Goal: Information Seeking & Learning: Check status

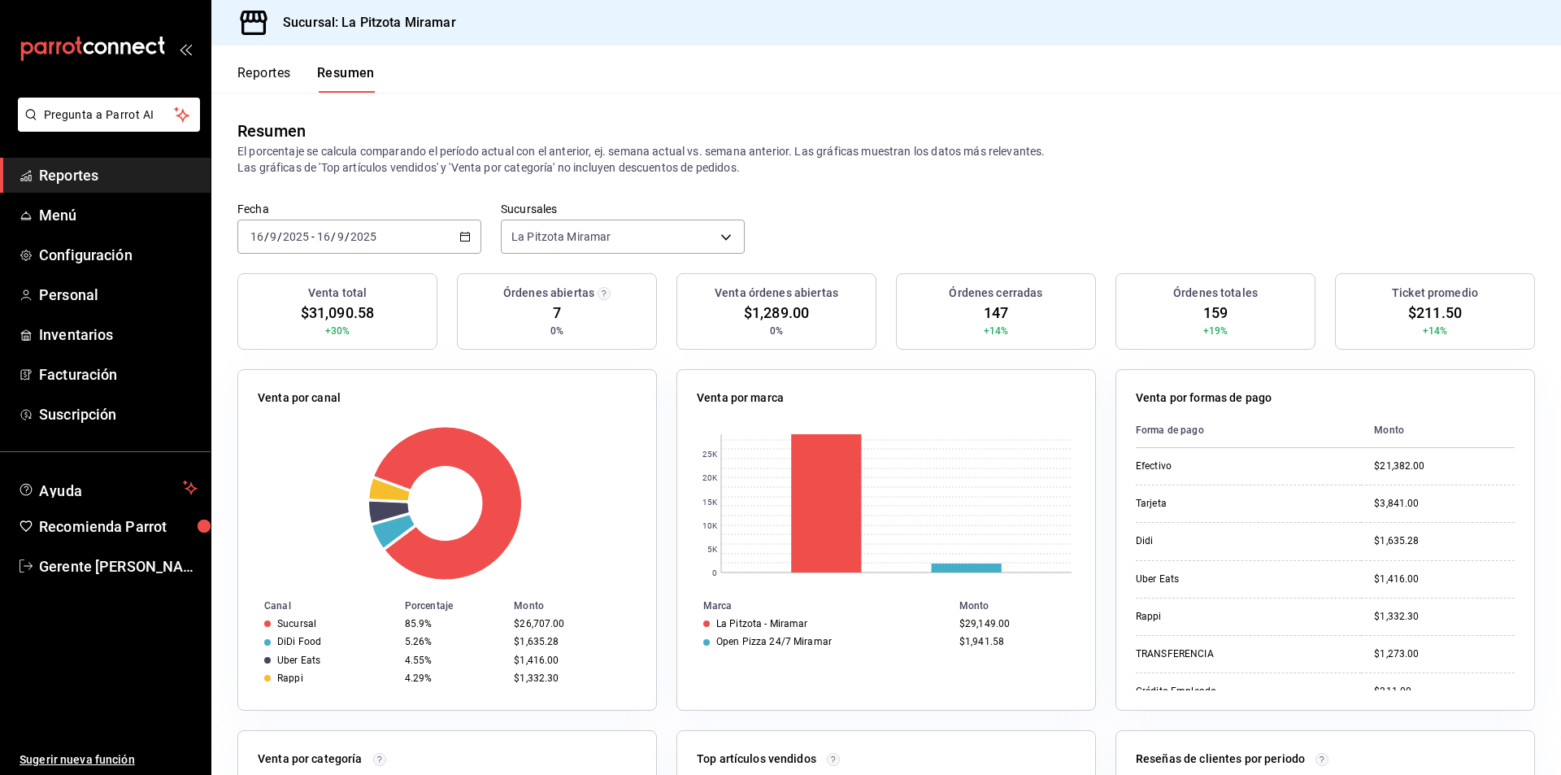
click at [68, 159] on link "Reportes" at bounding box center [105, 175] width 211 height 35
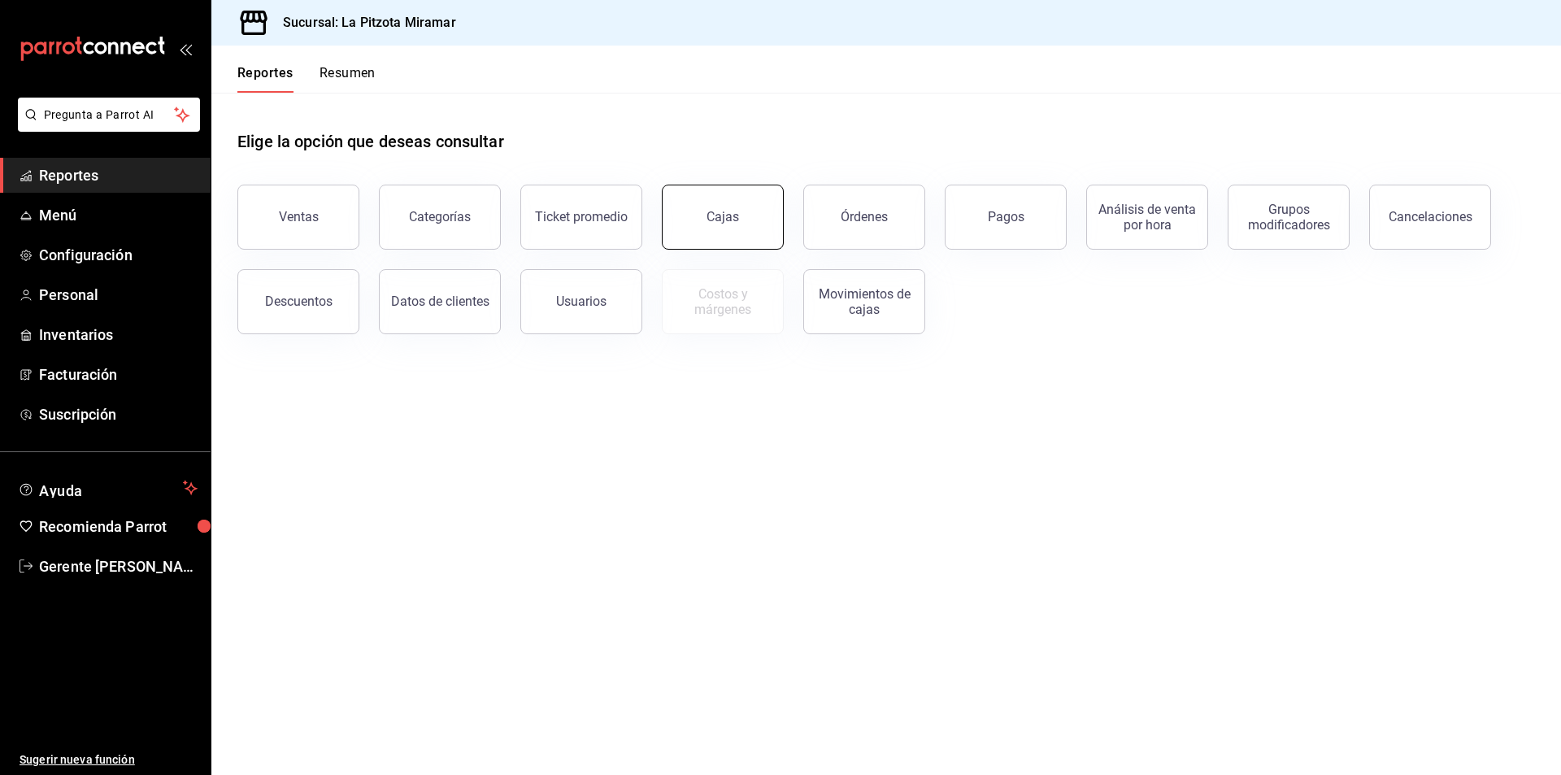
click at [766, 233] on link "Cajas" at bounding box center [723, 217] width 122 height 65
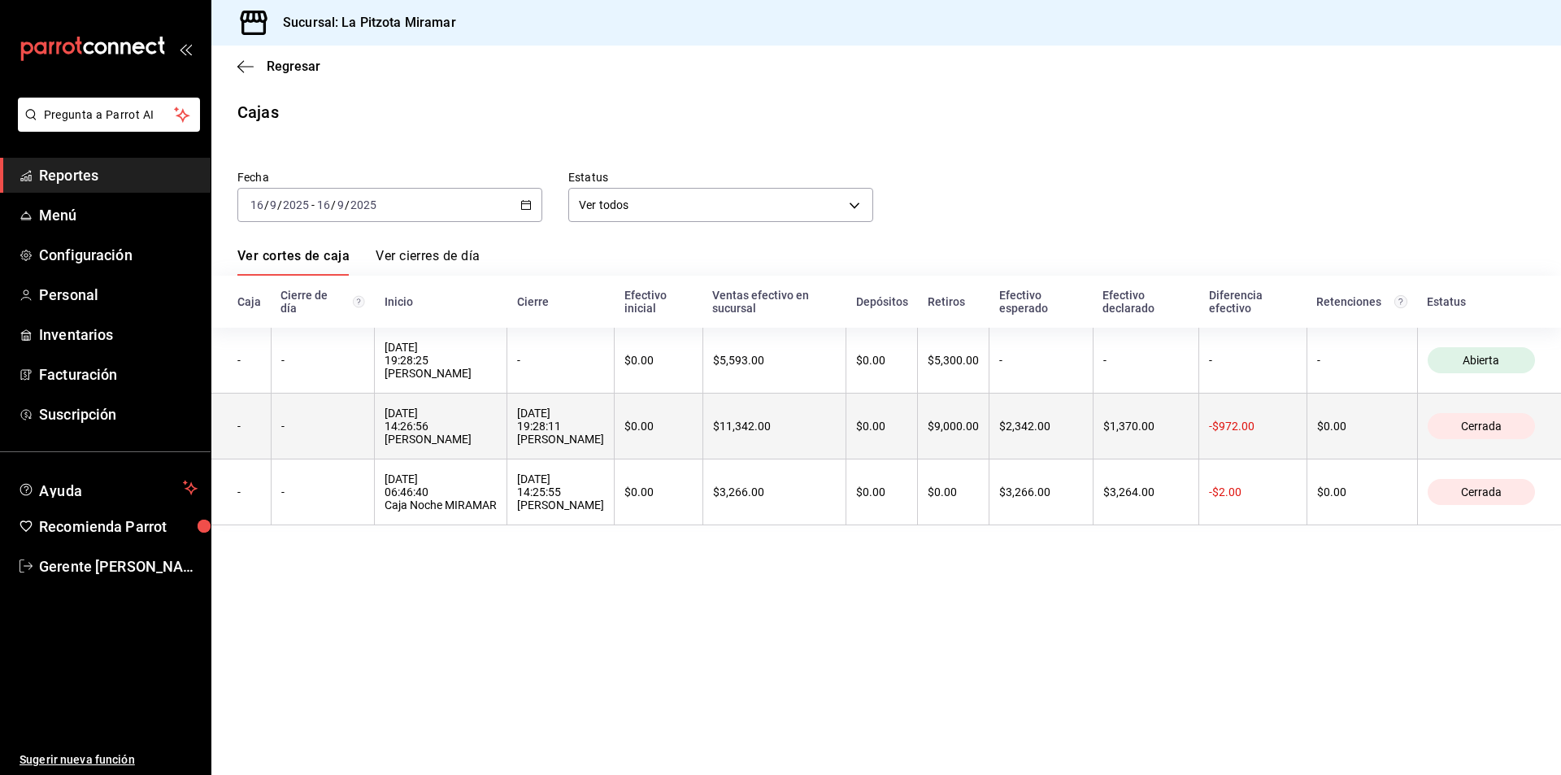
click at [604, 427] on div "[DATE] 19:28:11 [PERSON_NAME]" at bounding box center [560, 426] width 87 height 39
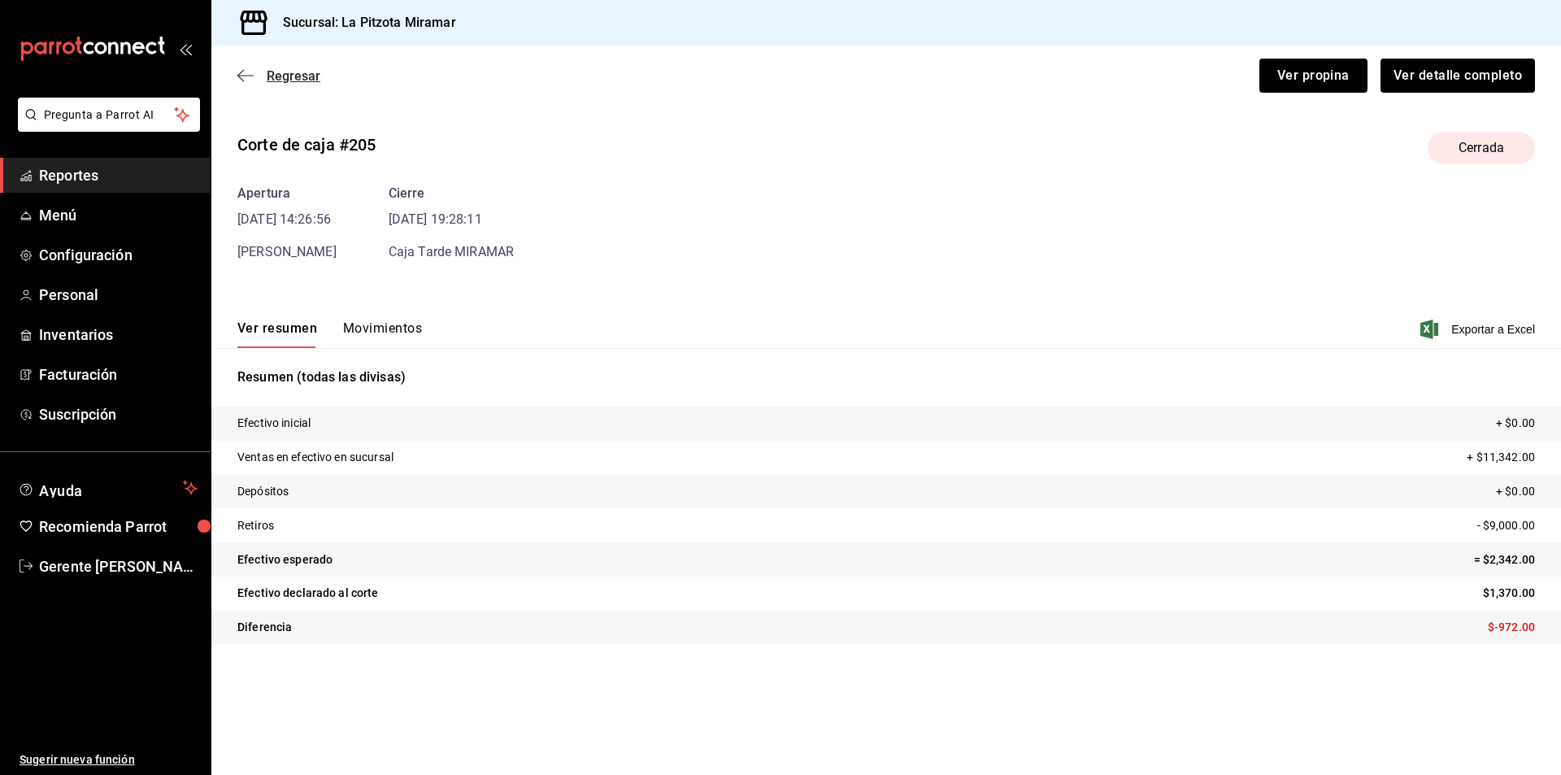
click at [265, 80] on span "Regresar" at bounding box center [278, 75] width 83 height 15
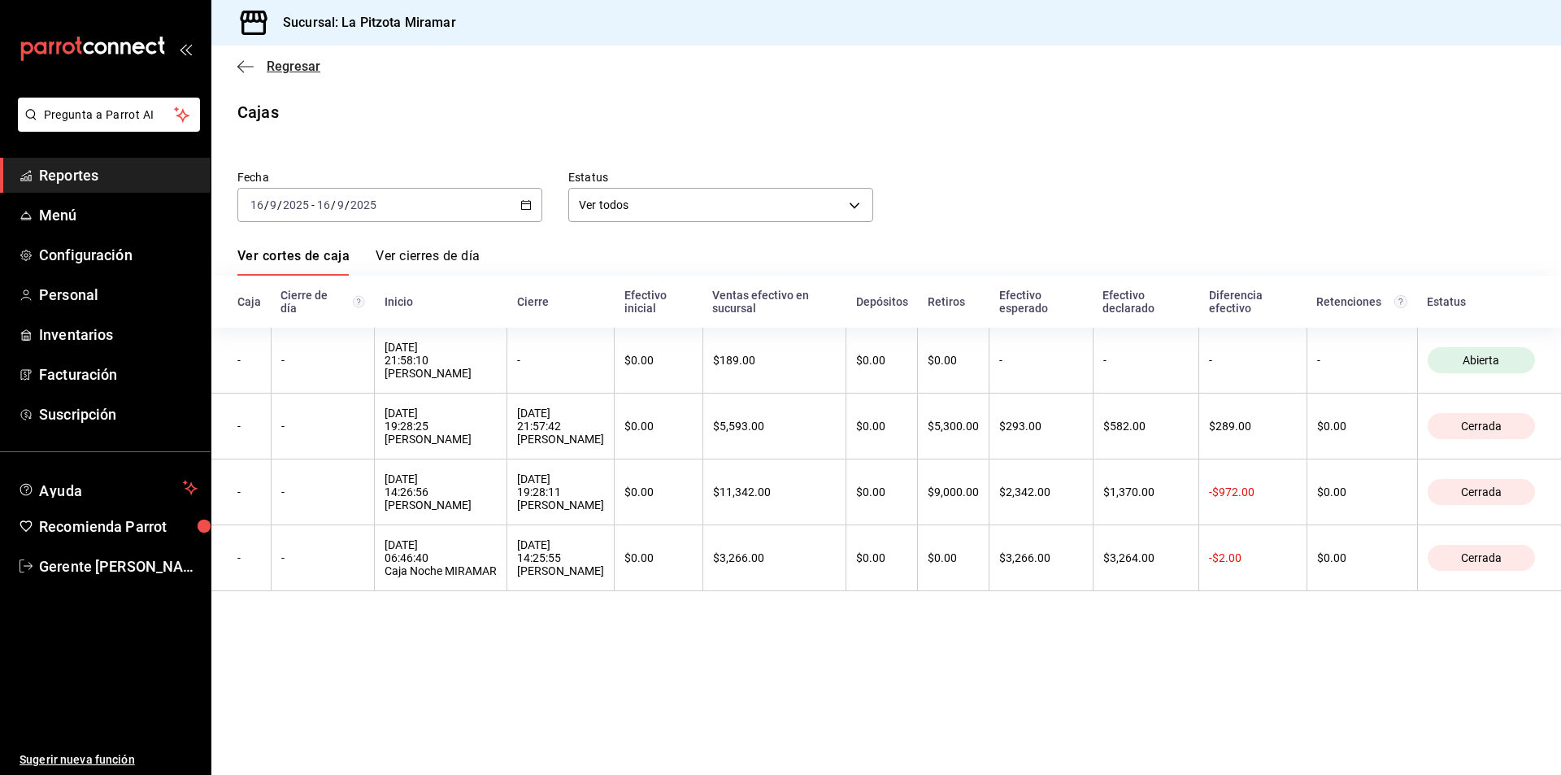
click at [263, 64] on span "Regresar" at bounding box center [278, 66] width 83 height 15
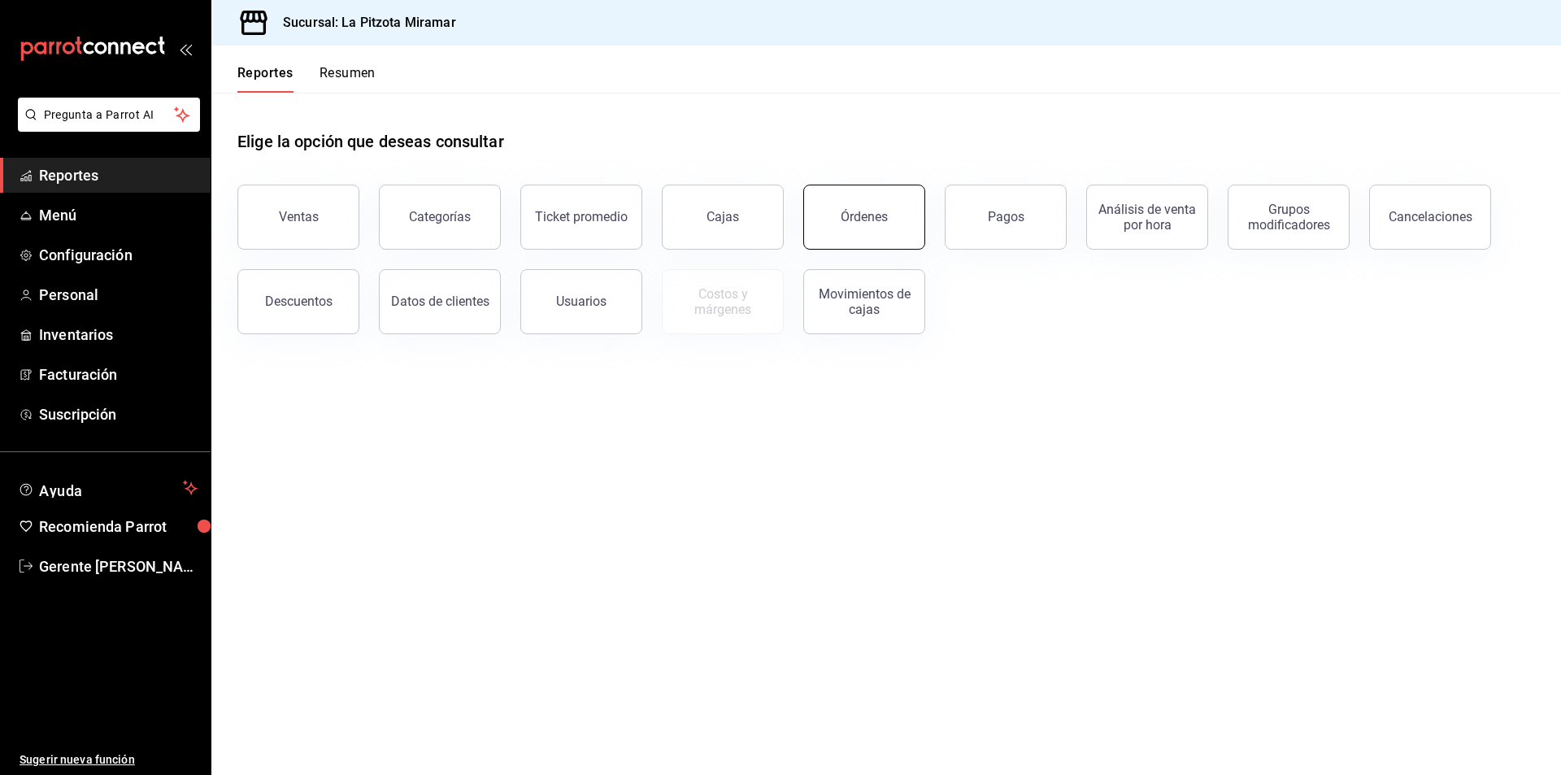
click at [882, 207] on button "Órdenes" at bounding box center [864, 217] width 122 height 65
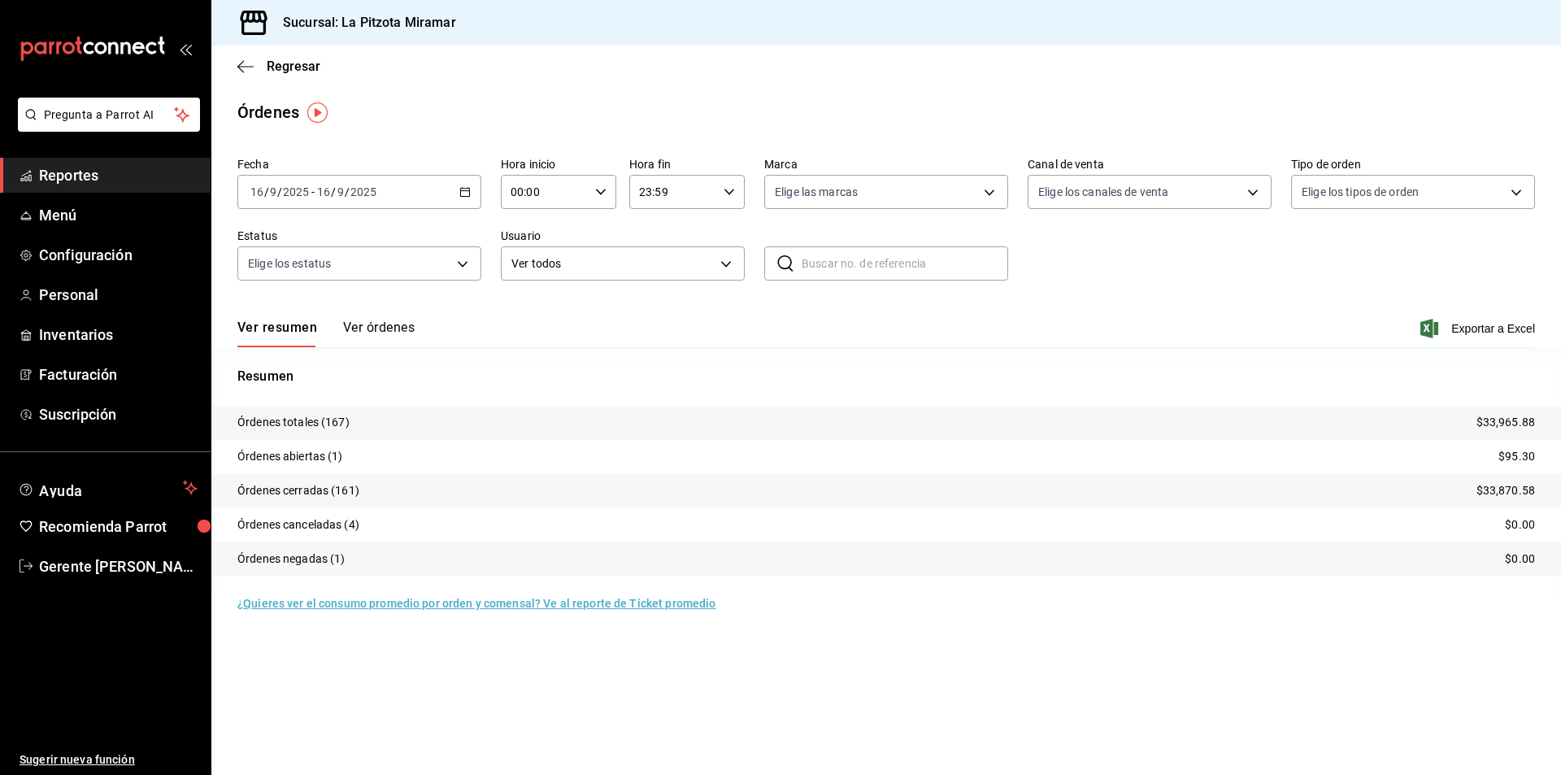
click at [354, 330] on button "Ver órdenes" at bounding box center [379, 334] width 72 height 28
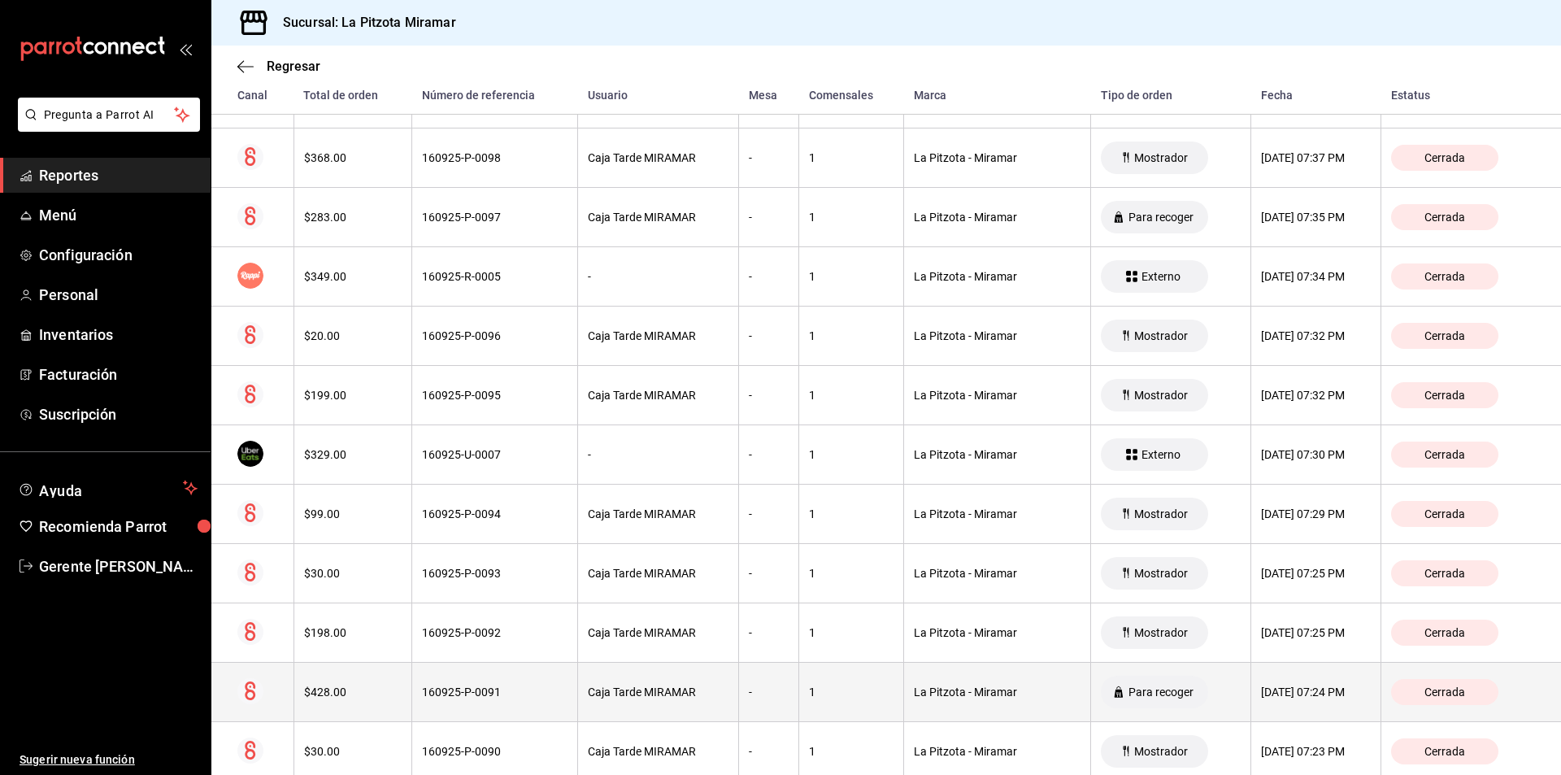
scroll to position [2632, 0]
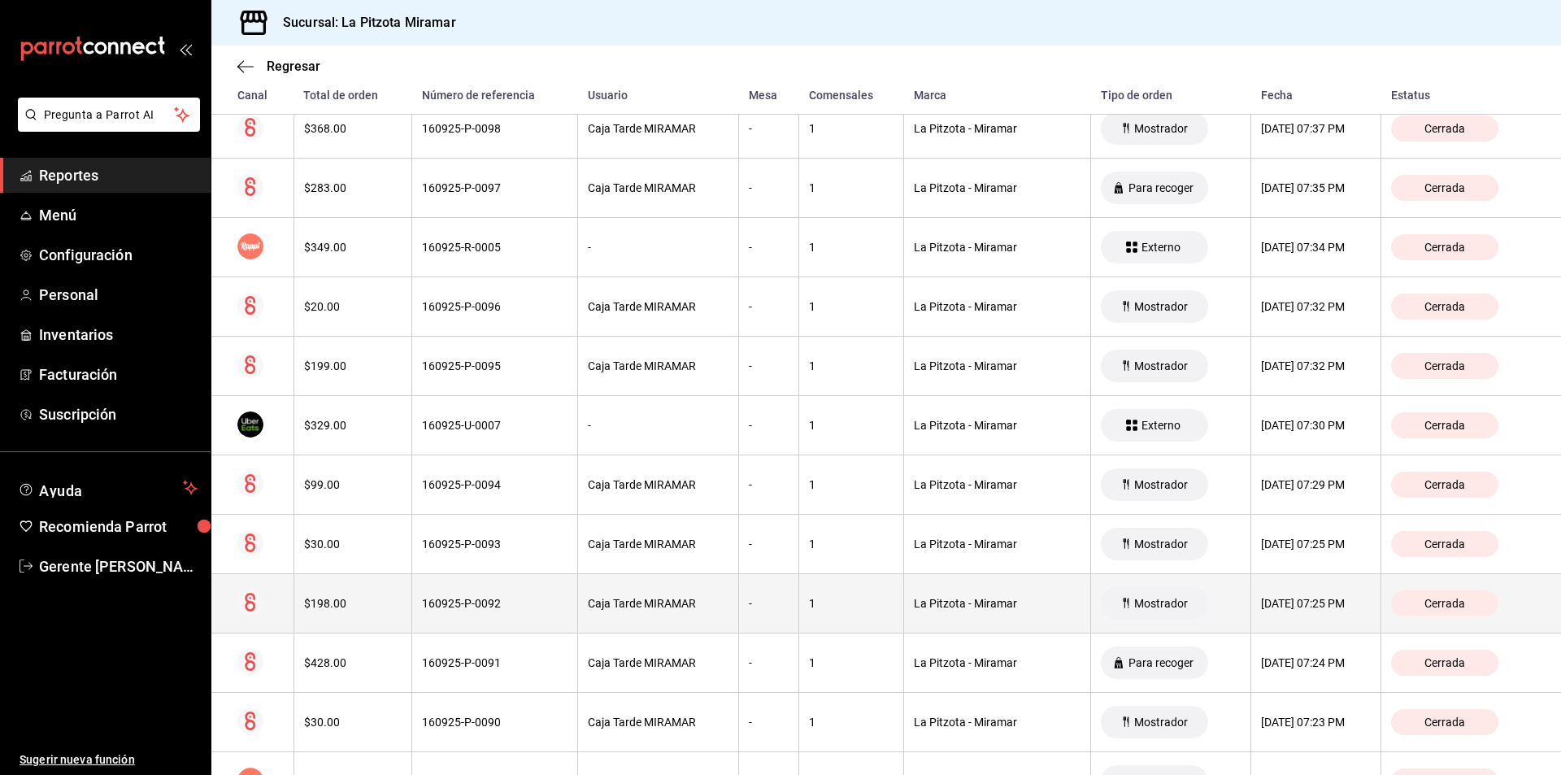
click at [660, 629] on th "Caja Tarde MIRAMAR" at bounding box center [658, 603] width 161 height 59
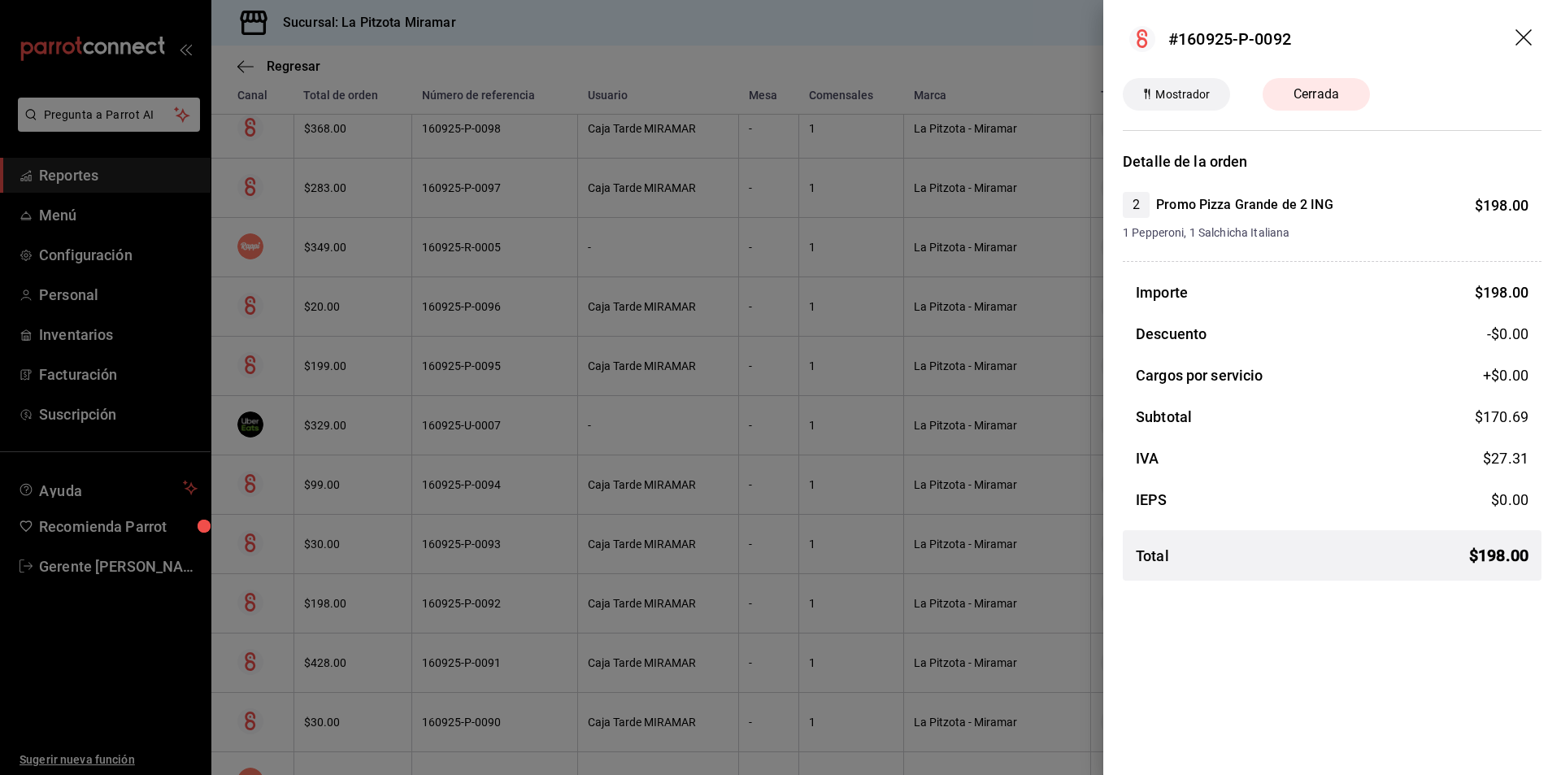
drag, startPoint x: 1520, startPoint y: 35, endPoint x: 1509, endPoint y: 44, distance: 13.8
click at [1520, 35] on icon "drag" at bounding box center [1526, 39] width 20 height 20
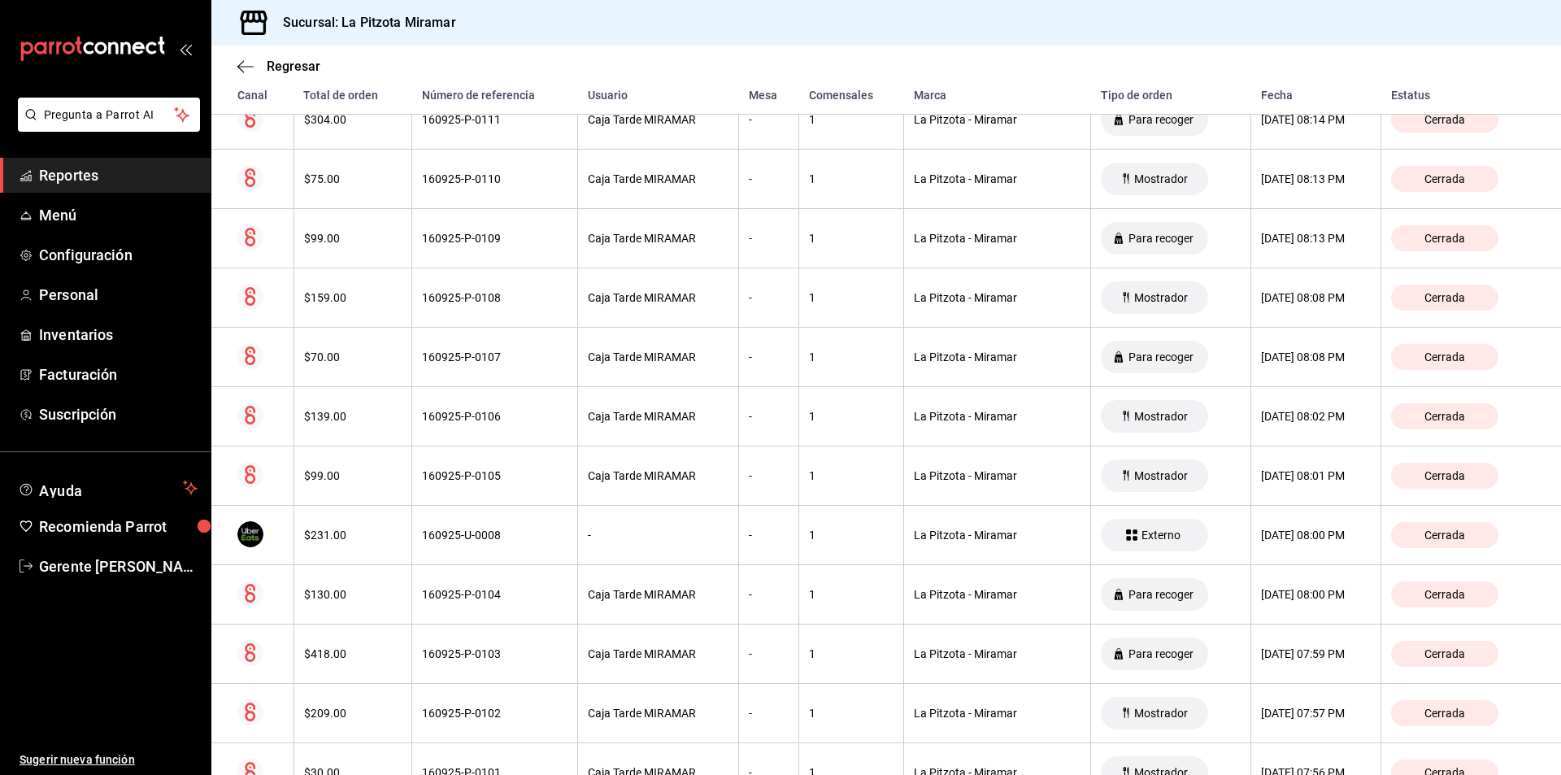
scroll to position [1575, 0]
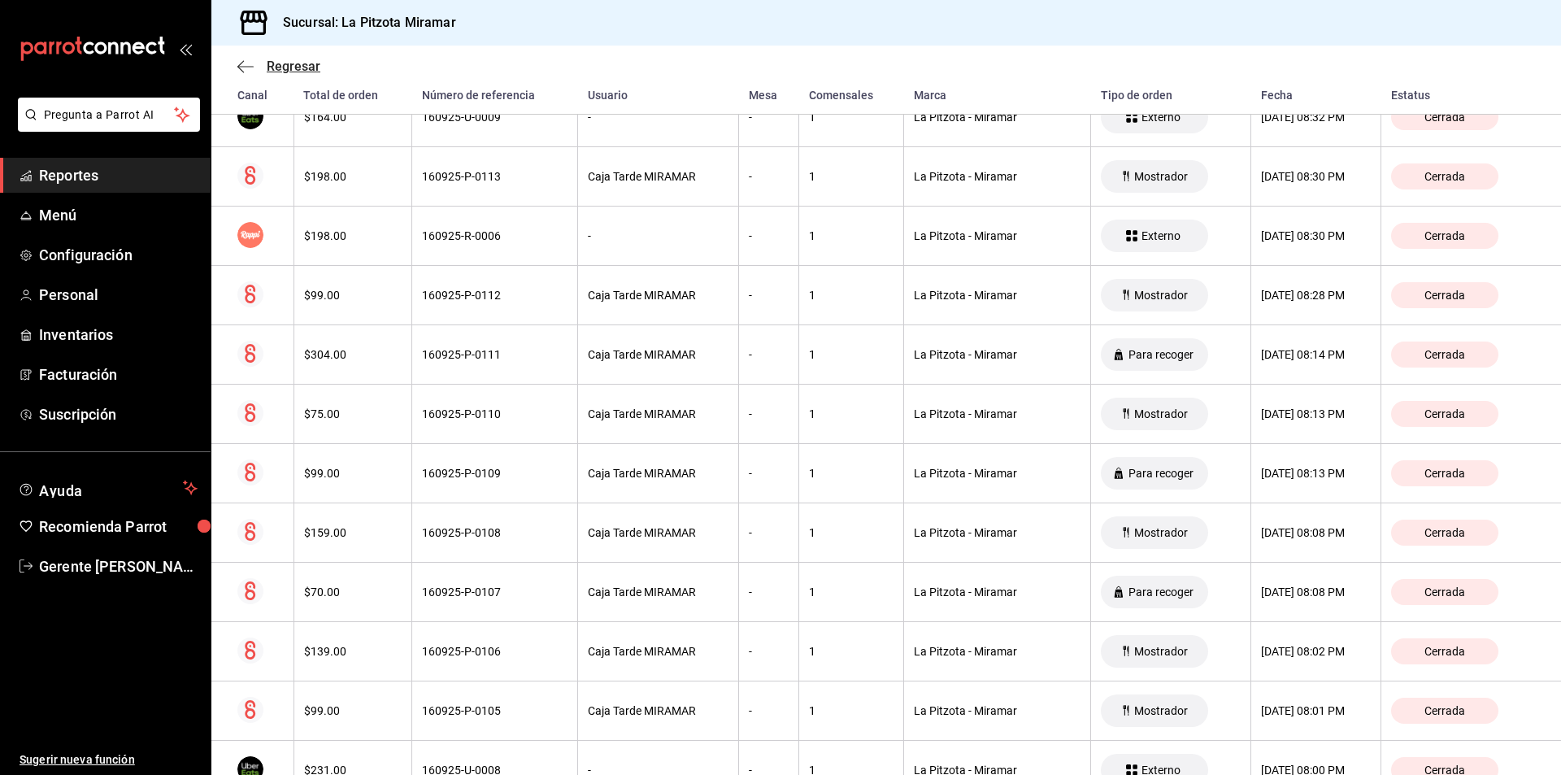
click at [250, 67] on icon "button" at bounding box center [245, 66] width 16 height 15
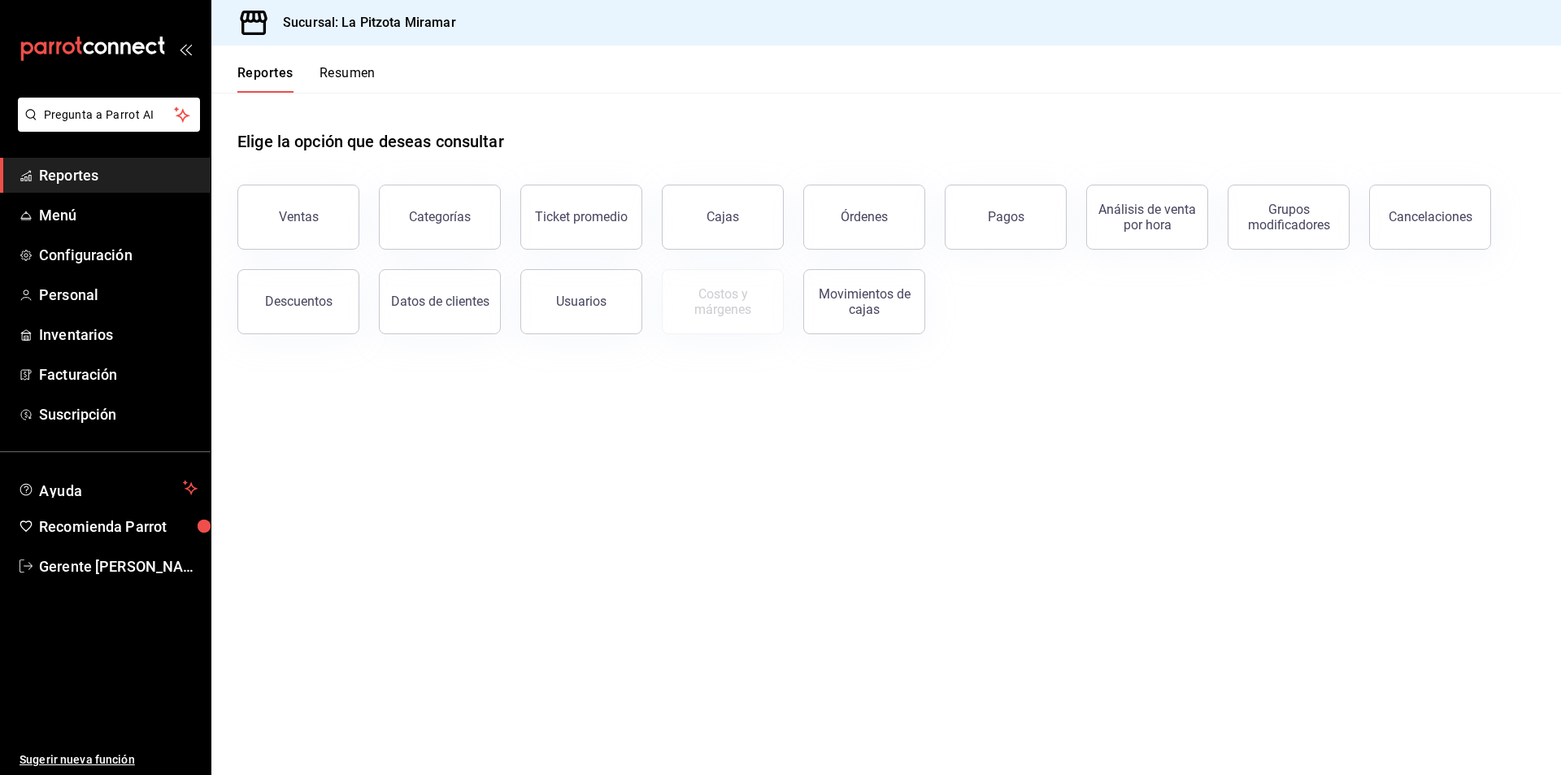
click at [376, 72] on header "Reportes Resumen" at bounding box center [886, 69] width 1350 height 47
click at [372, 72] on button "Resumen" at bounding box center [348, 79] width 56 height 28
